Goal: Task Accomplishment & Management: Manage account settings

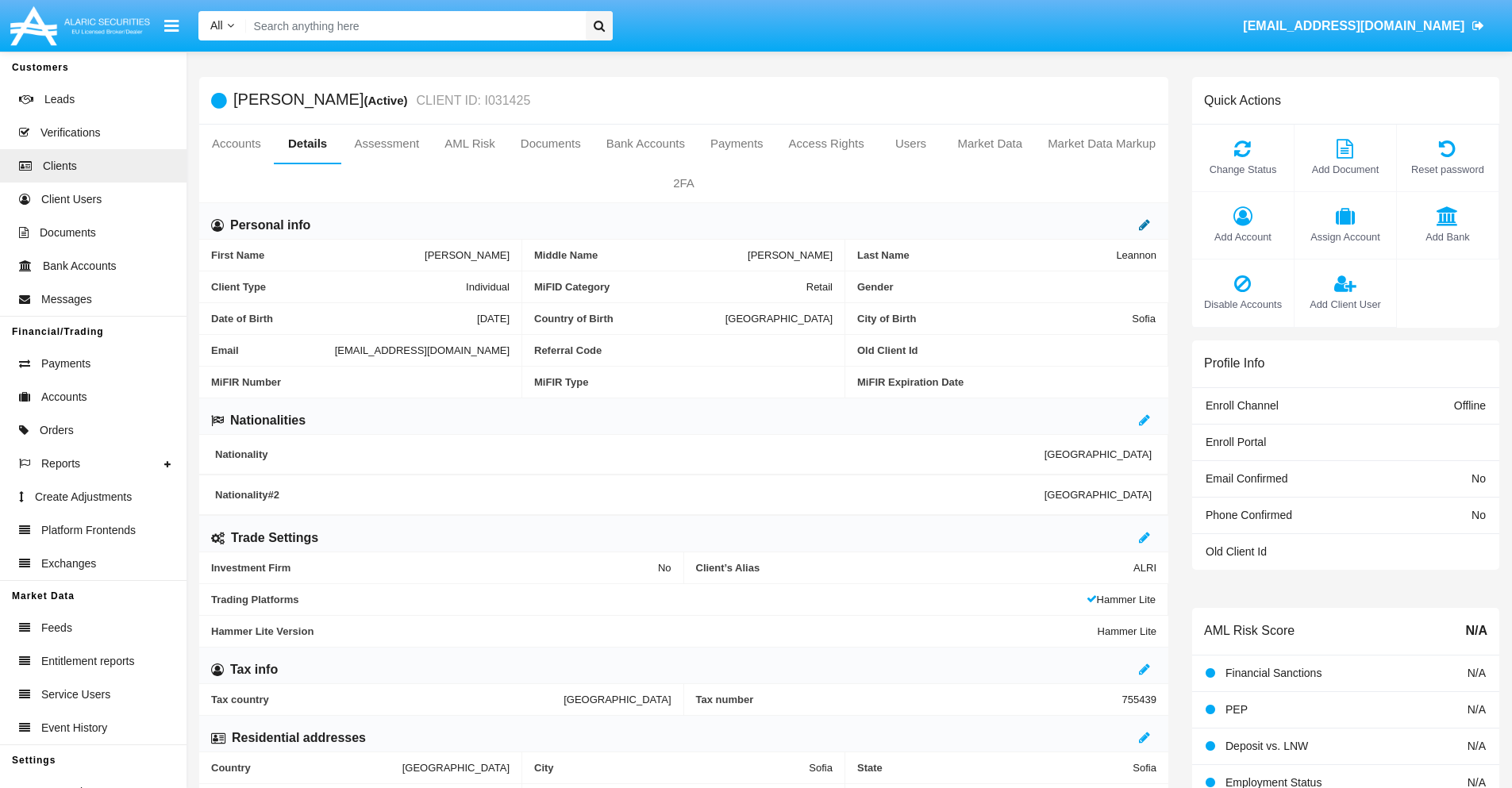
click at [1144, 225] on icon at bounding box center [1144, 225] width 11 height 13
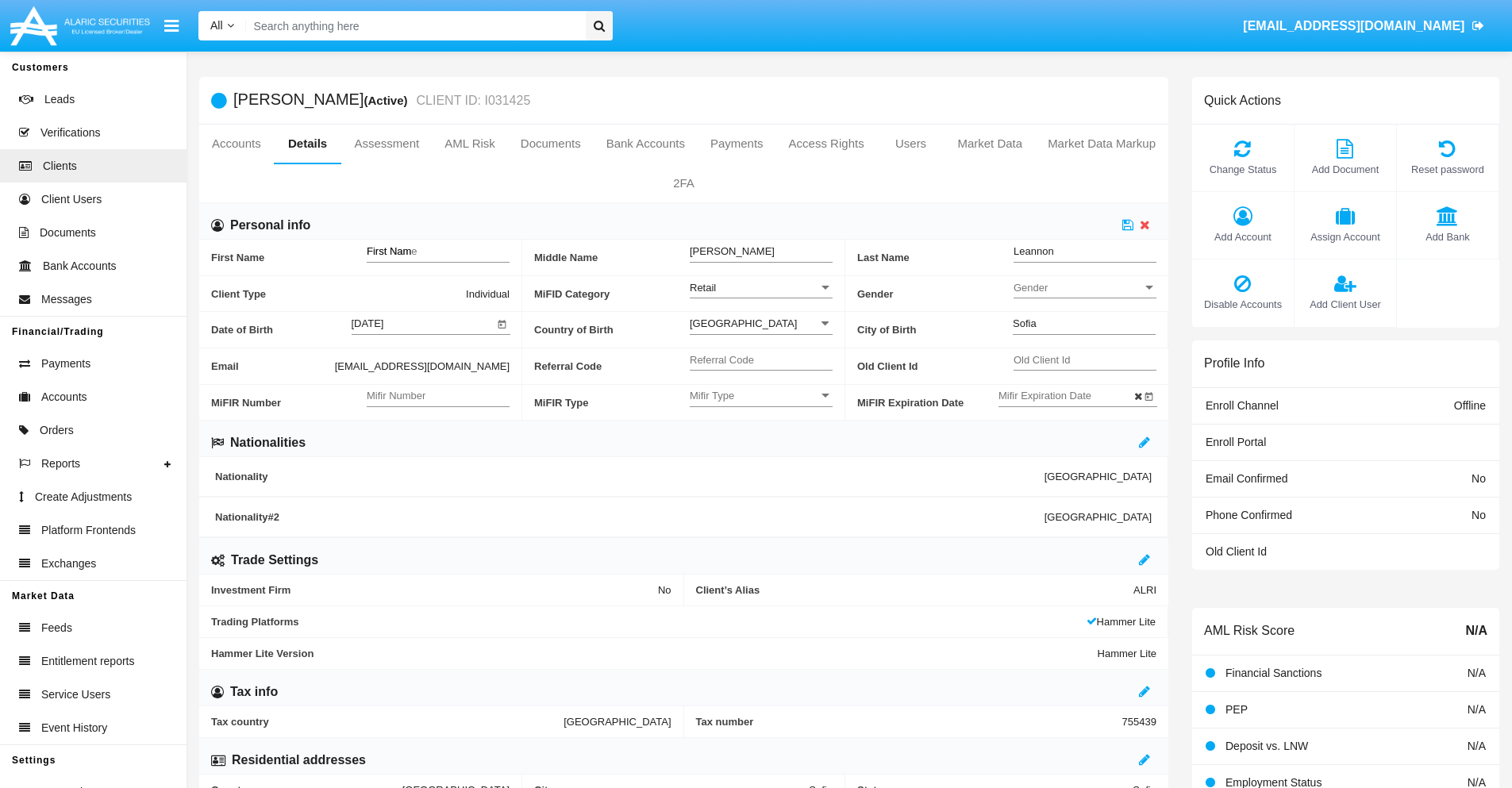
type input "First Name"
click at [1128, 225] on icon at bounding box center [1128, 225] width 11 height 13
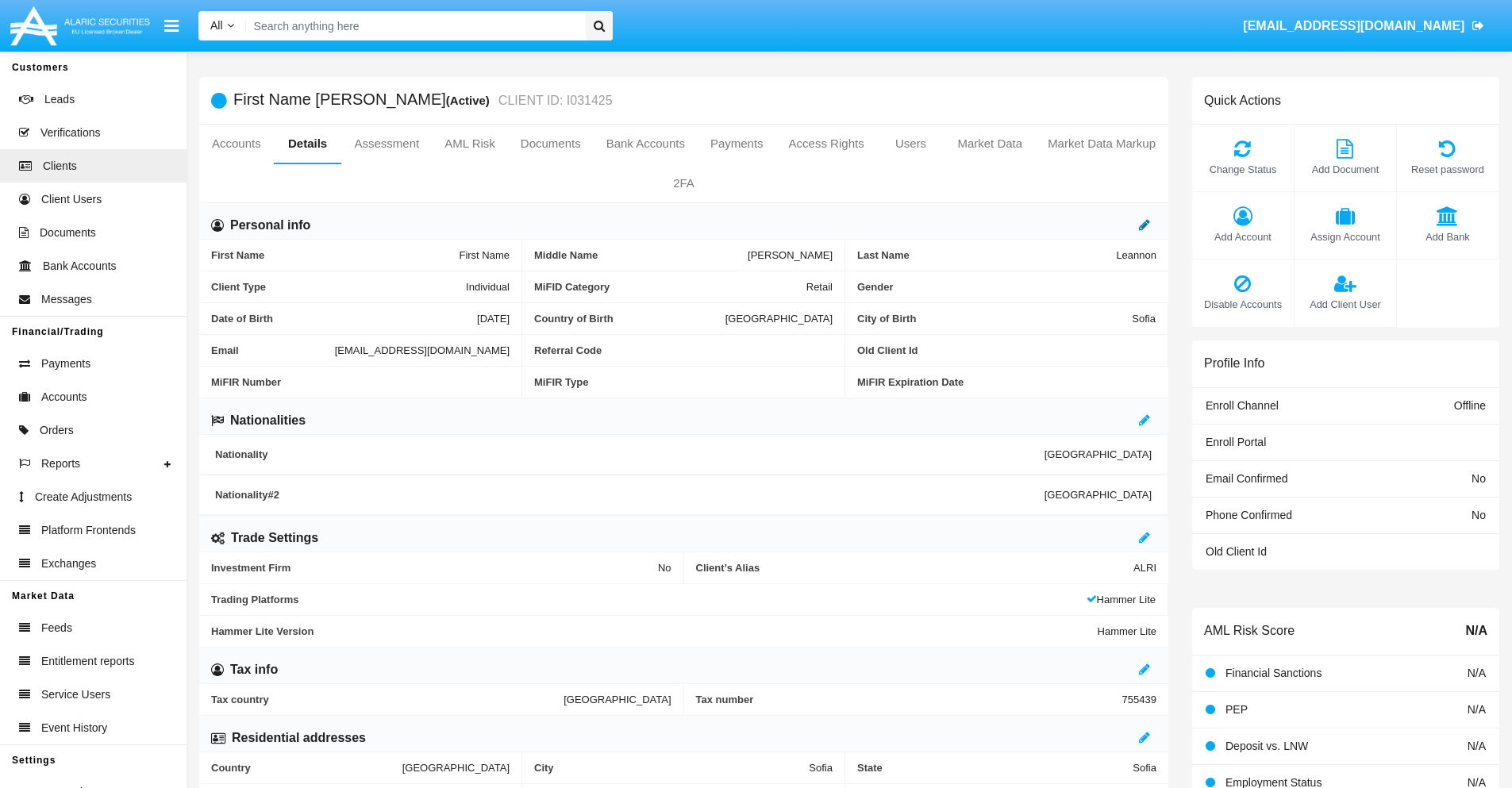
click at [1144, 225] on icon at bounding box center [1144, 225] width 11 height 13
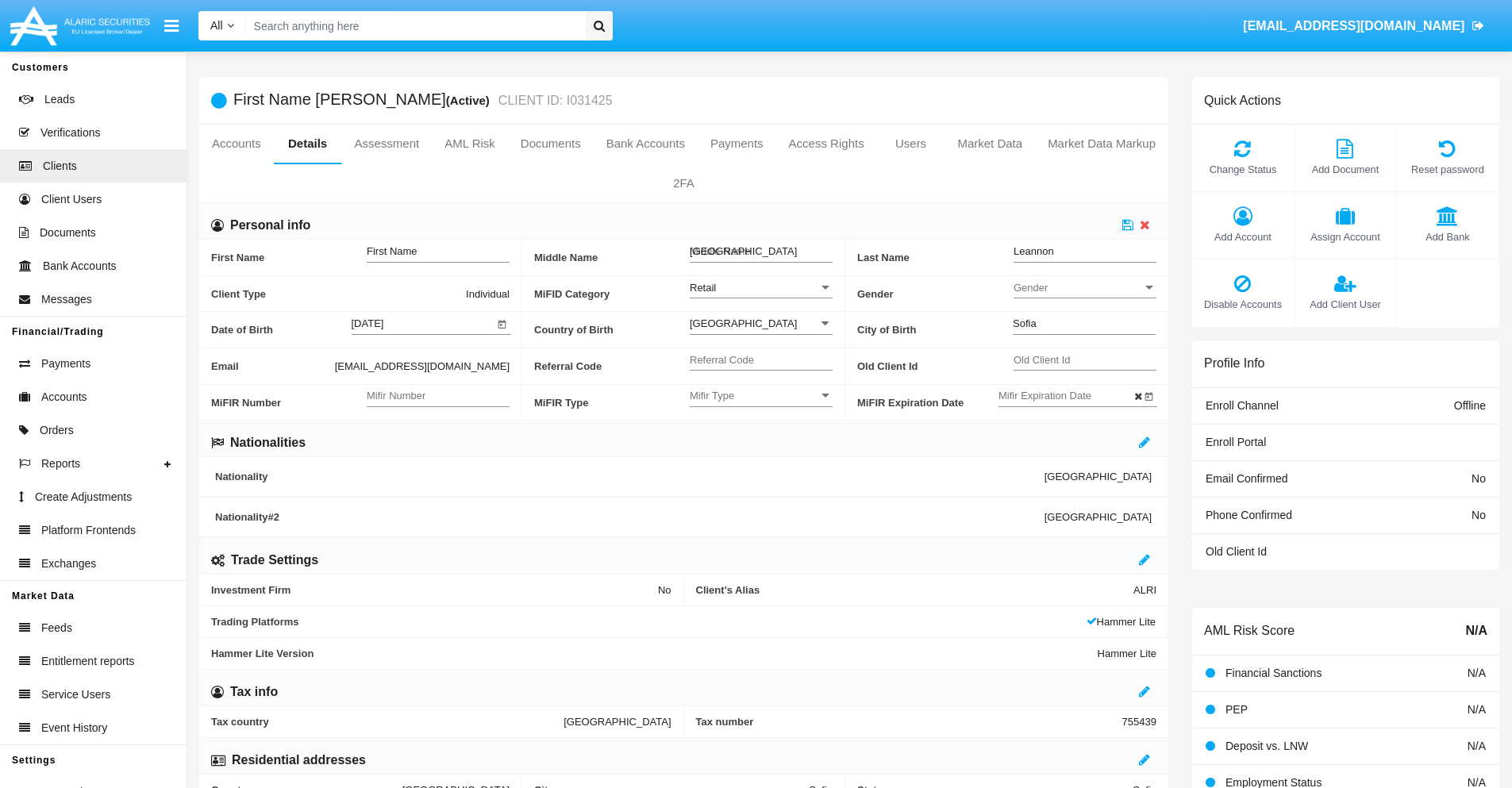
type input "Middle Name"
click at [1128, 225] on icon at bounding box center [1128, 225] width 11 height 13
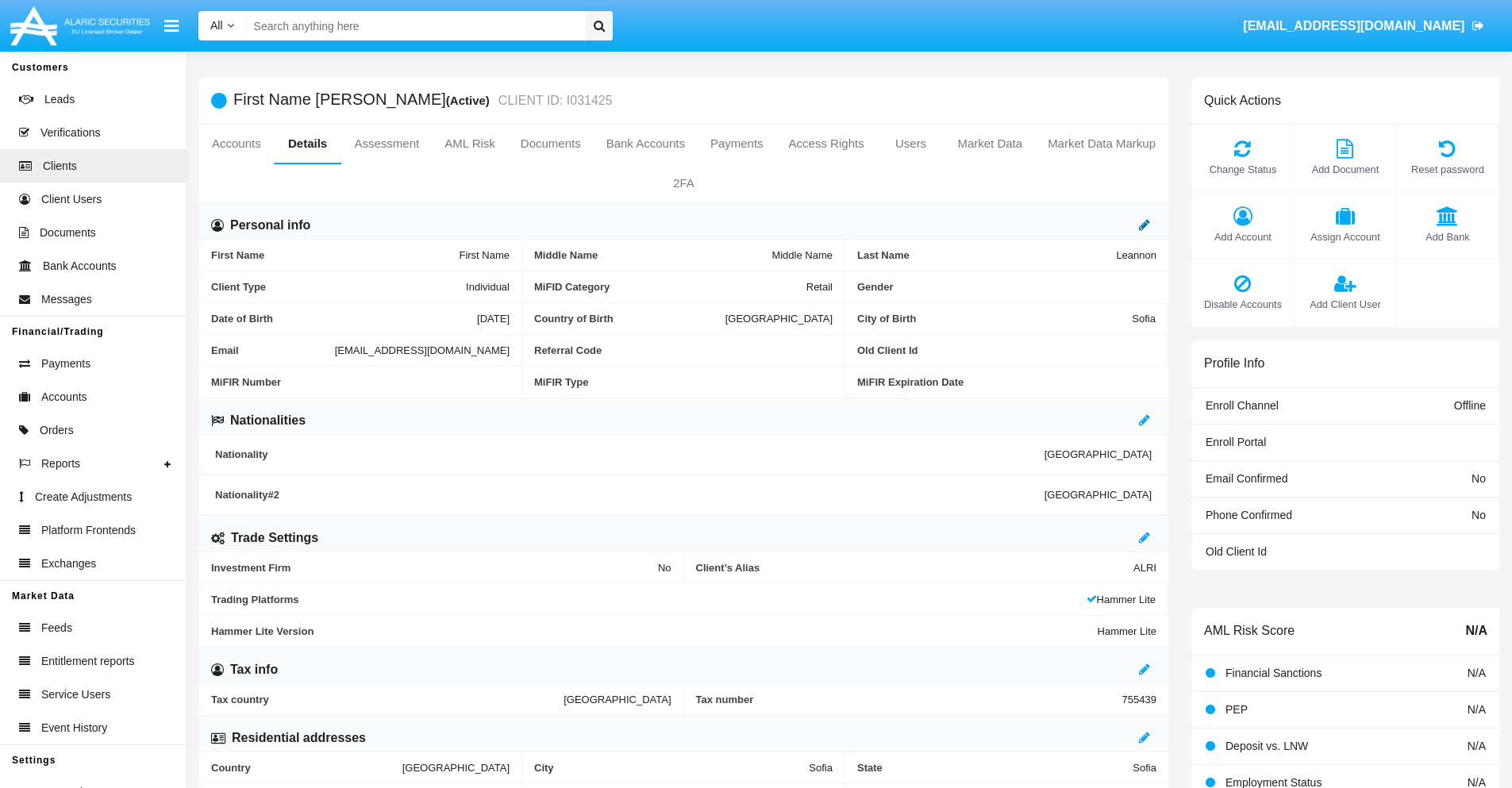
click at [1144, 225] on icon at bounding box center [1144, 225] width 11 height 13
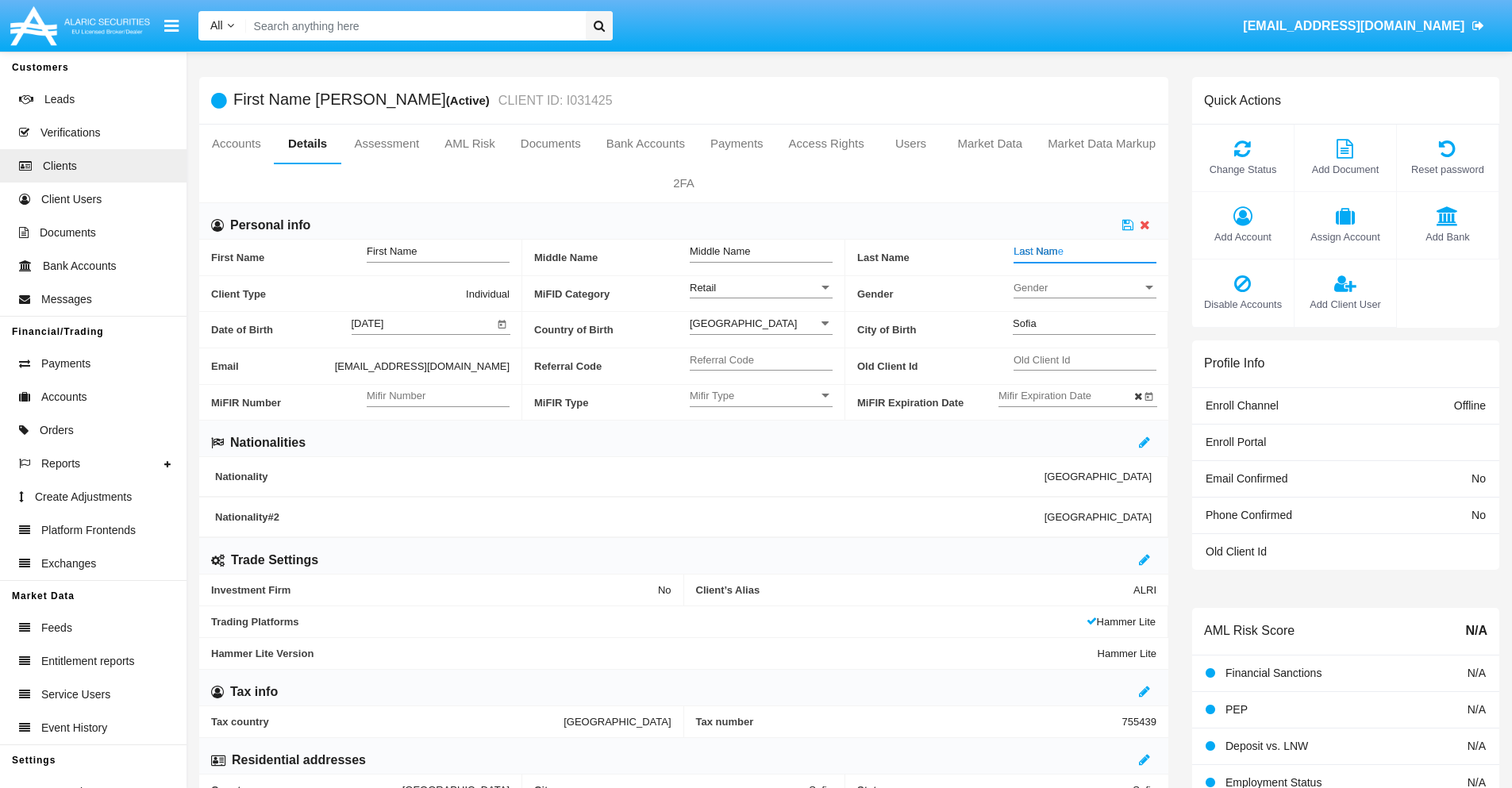
type input "Last Name"
click at [1128, 225] on icon at bounding box center [1128, 225] width 11 height 13
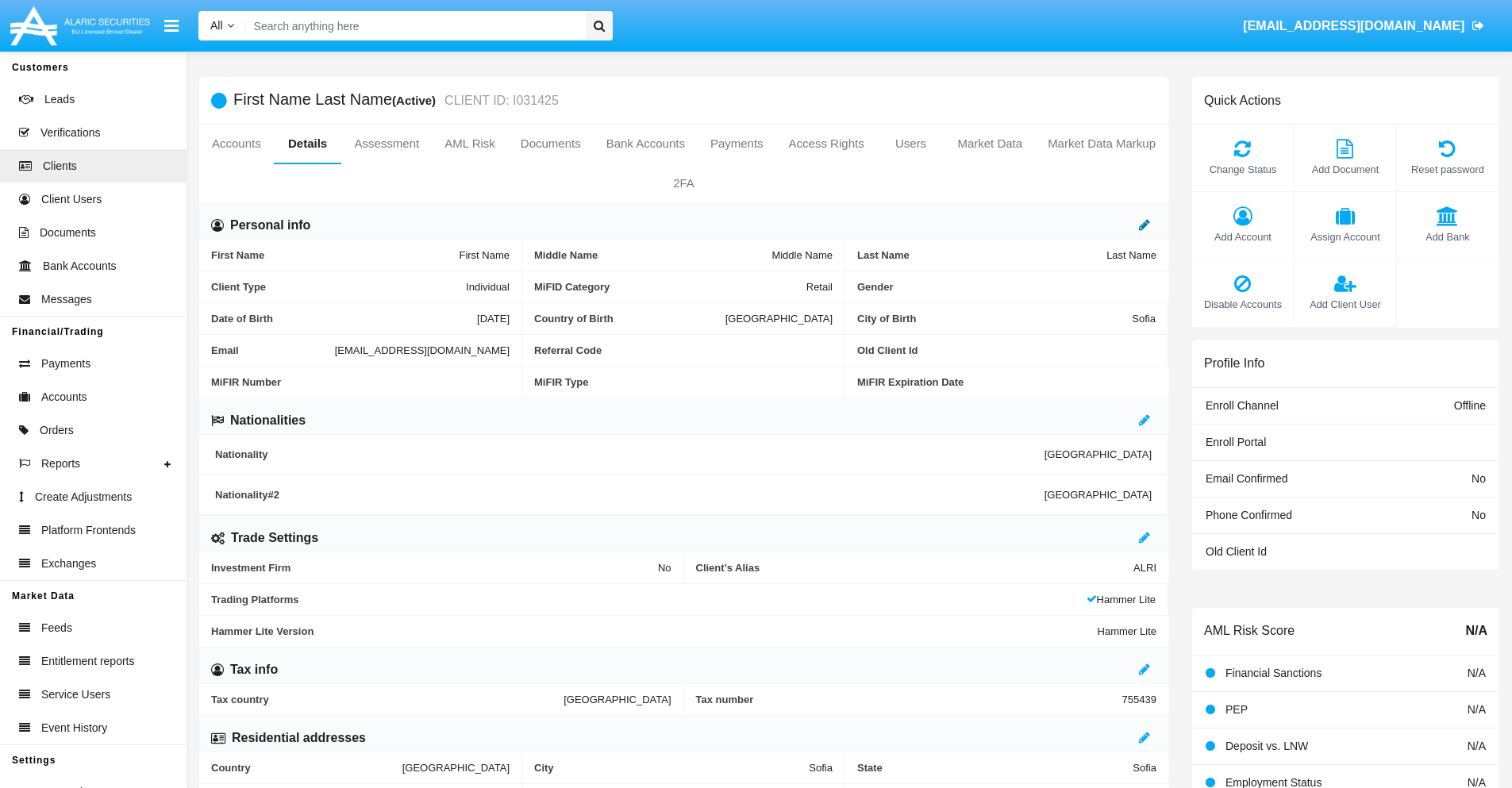
click at [1144, 225] on icon at bounding box center [1144, 225] width 11 height 13
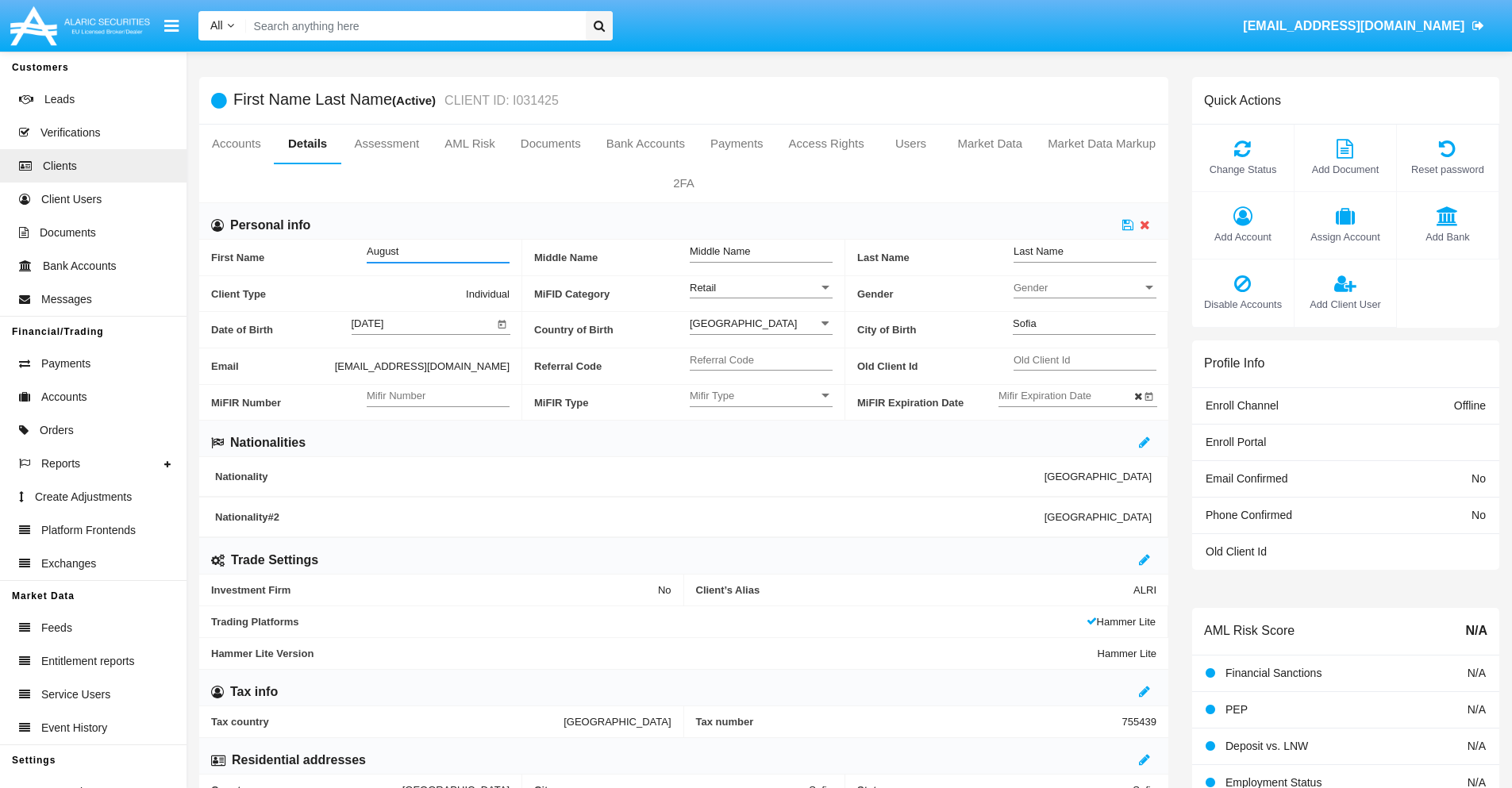
type input "August"
type input "[PERSON_NAME]"
click at [1128, 225] on icon at bounding box center [1128, 225] width 11 height 13
